Goal: Obtain resource: Download file/media

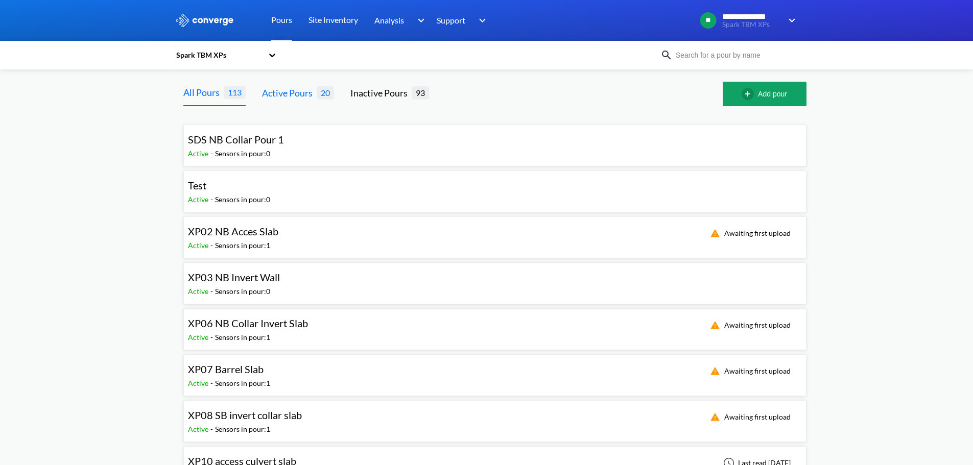
click at [286, 96] on div "Active Pours" at bounding box center [289, 93] width 55 height 14
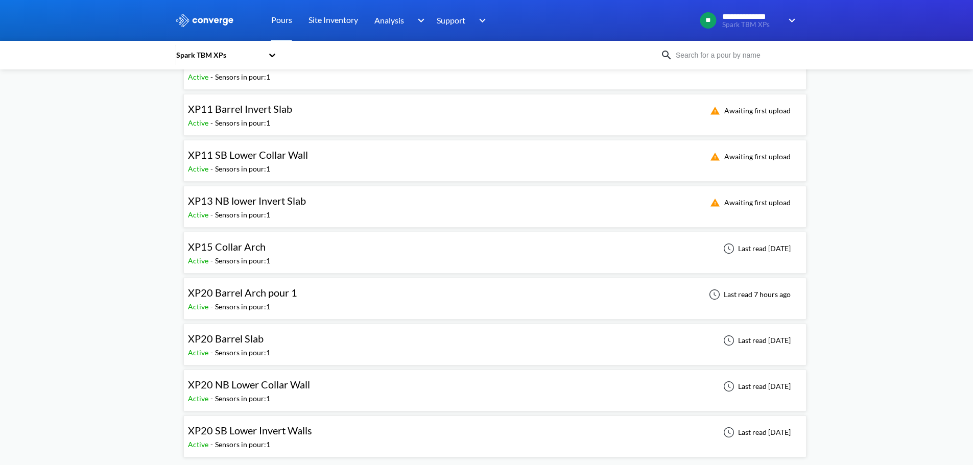
scroll to position [583, 0]
click at [221, 299] on div "XP20 Barrel Arch pour 1" at bounding box center [242, 293] width 109 height 16
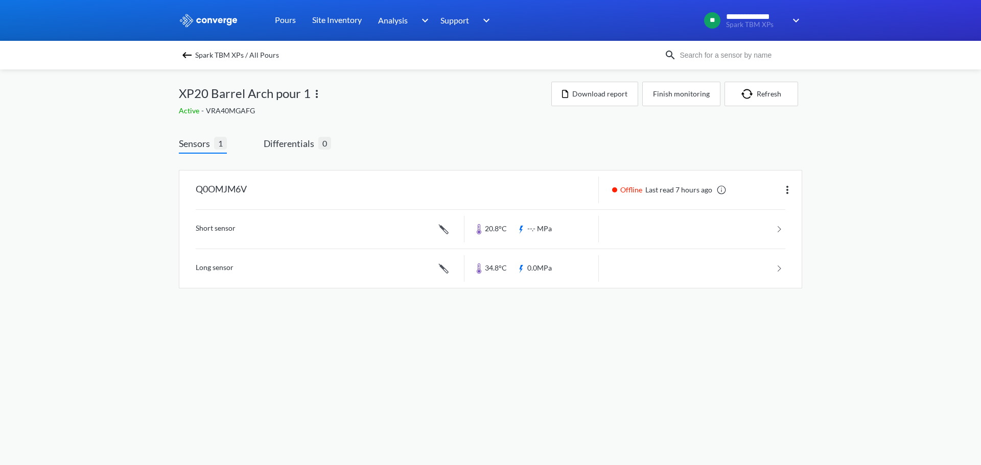
click at [558, 348] on body "**********" at bounding box center [490, 232] width 981 height 465
click at [717, 188] on link at bounding box center [721, 190] width 10 height 10
click at [783, 379] on body "**********" at bounding box center [490, 232] width 981 height 465
click at [191, 56] on img at bounding box center [187, 55] width 12 height 12
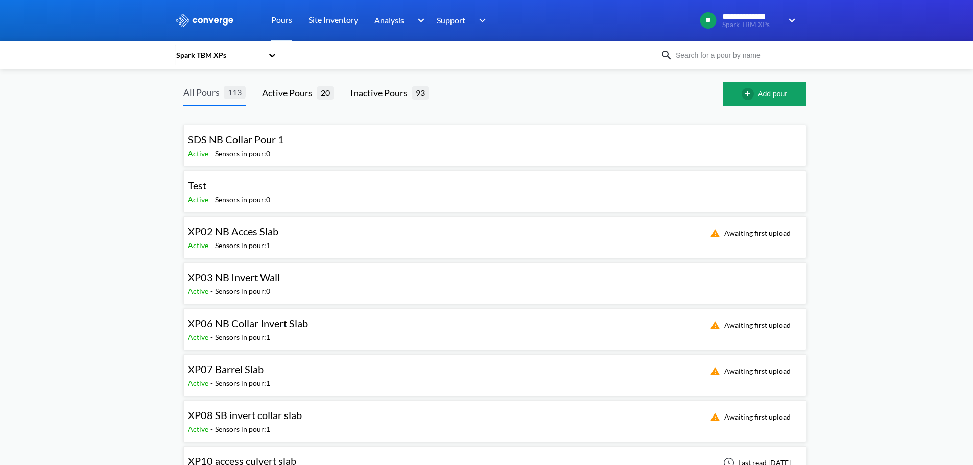
click at [220, 91] on div "All Pours" at bounding box center [203, 92] width 40 height 14
click at [736, 54] on input at bounding box center [735, 55] width 124 height 11
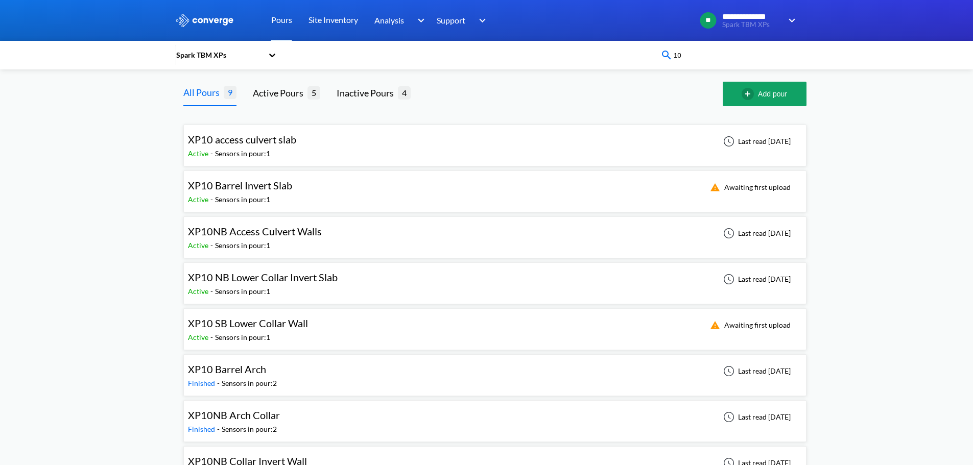
type input "10"
click at [323, 278] on span "XP10 NB Lower Collar Invert Slab" at bounding box center [263, 277] width 150 height 12
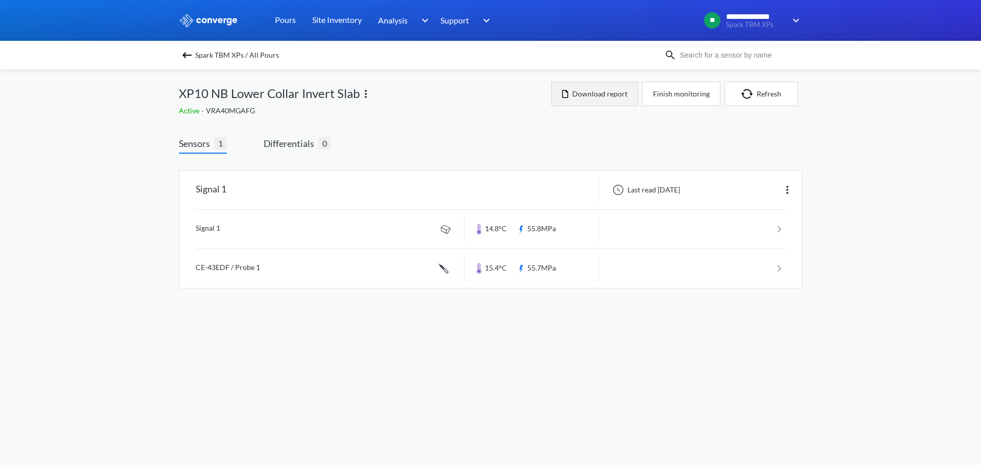
click at [615, 101] on button "Download report" at bounding box center [594, 94] width 87 height 25
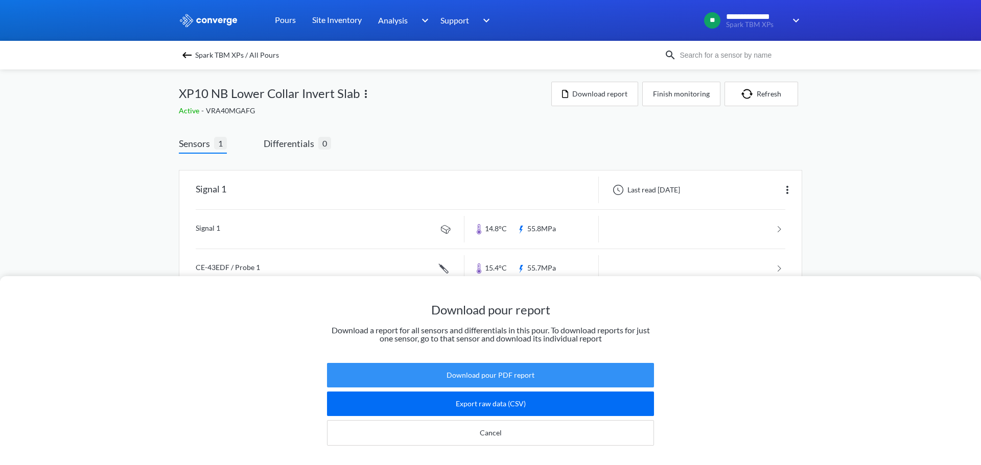
click at [470, 367] on button "Download pour PDF report" at bounding box center [490, 375] width 327 height 25
